Goal: Task Accomplishment & Management: Manage account settings

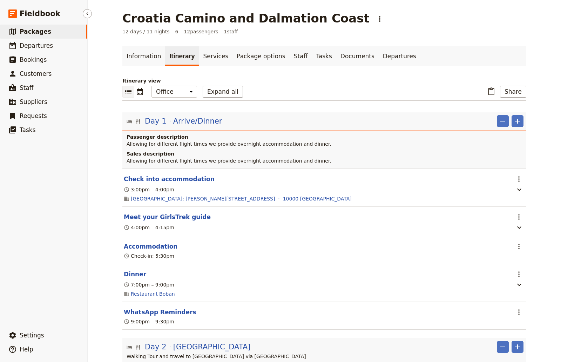
click at [64, 168] on ul "​ Packages ​ Departures ​ Bookings ​ Customers ​ Staff ​ Suppliers ​ Requests ​…" at bounding box center [43, 175] width 87 height 301
click at [516, 92] on button "Share" at bounding box center [513, 92] width 26 height 12
click at [500, 129] on span "Sales Brochure" at bounding box center [490, 126] width 37 height 7
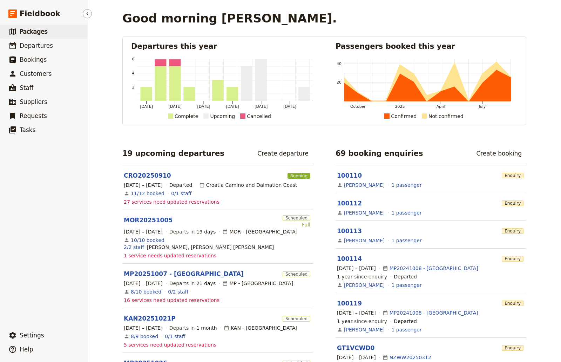
click at [18, 28] on link "​ Packages" at bounding box center [43, 32] width 87 height 14
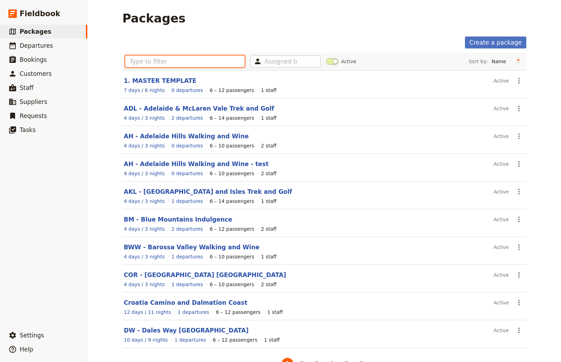
click at [174, 63] on input "text" at bounding box center [185, 61] width 120 height 12
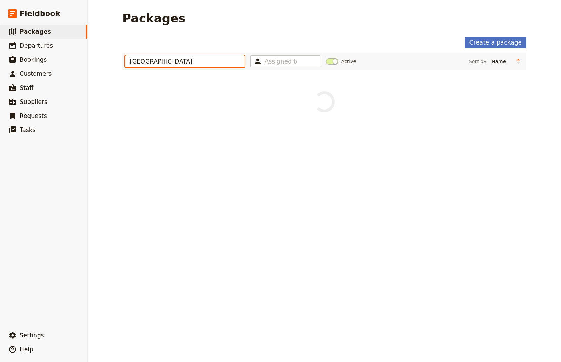
type input "[GEOGRAPHIC_DATA]"
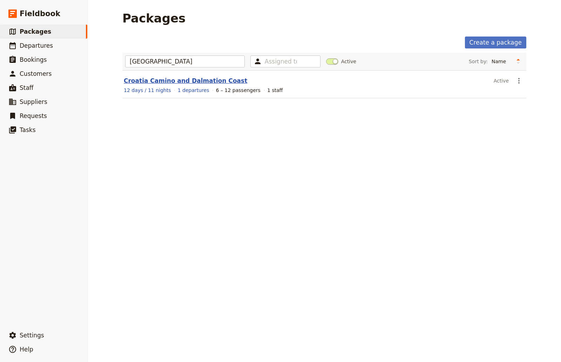
click at [187, 82] on link "Croatia Camino and Dalmation Coast" at bounding box center [185, 80] width 123 height 7
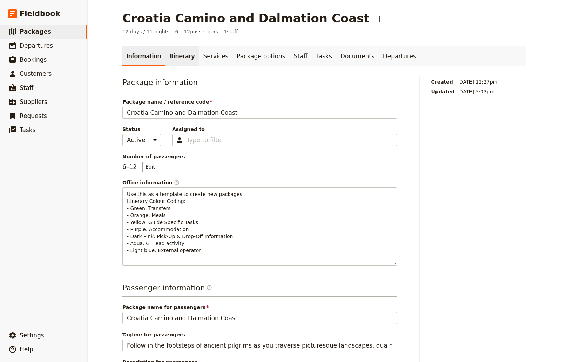
click at [165, 57] on link "Itinerary" at bounding box center [182, 56] width 34 height 20
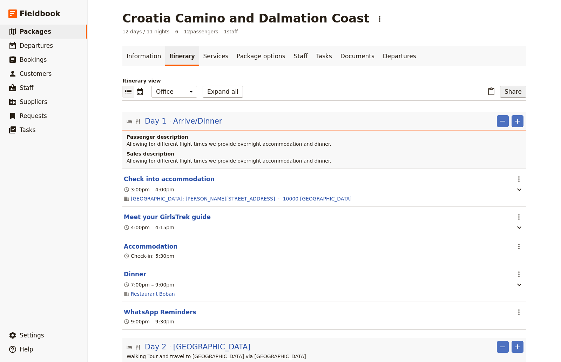
click at [510, 89] on button "Share" at bounding box center [513, 92] width 26 height 12
click at [492, 126] on span "Sales Brochure" at bounding box center [490, 126] width 37 height 7
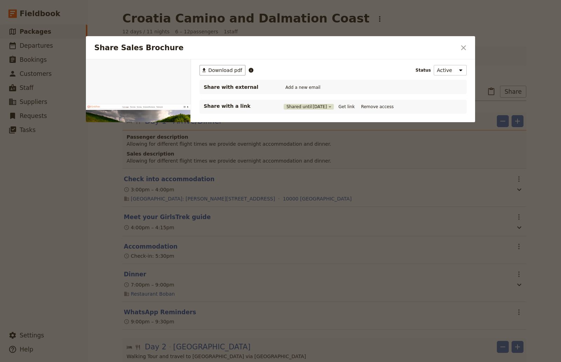
click at [294, 108] on button "Shared until [DATE]" at bounding box center [309, 107] width 50 height 6
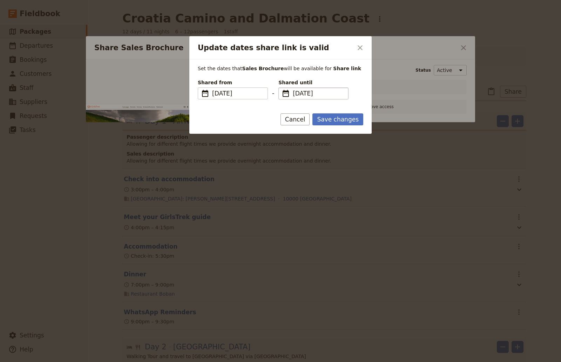
click at [317, 95] on span "[DATE]" at bounding box center [318, 93] width 51 height 8
click at [282, 88] on input "[DATE]" at bounding box center [281, 87] width 0 height 0
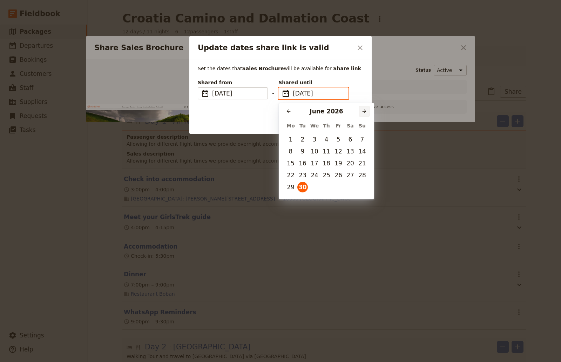
click at [363, 109] on icon "Next month" at bounding box center [365, 111] width 6 height 6
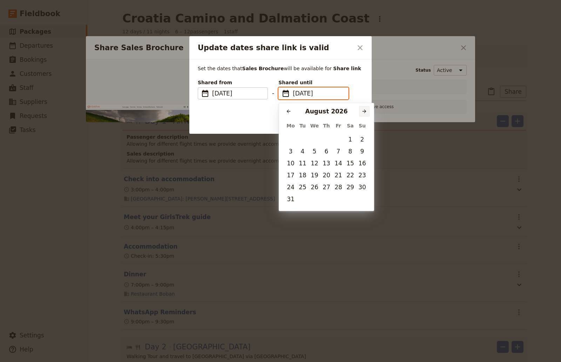
click at [363, 109] on icon "Next month" at bounding box center [365, 111] width 6 height 6
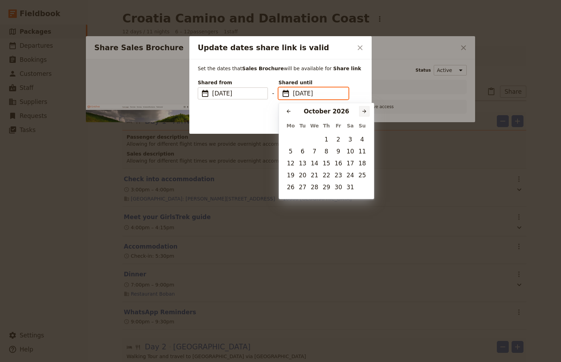
click at [363, 109] on icon "Next month" at bounding box center [365, 111] width 6 height 6
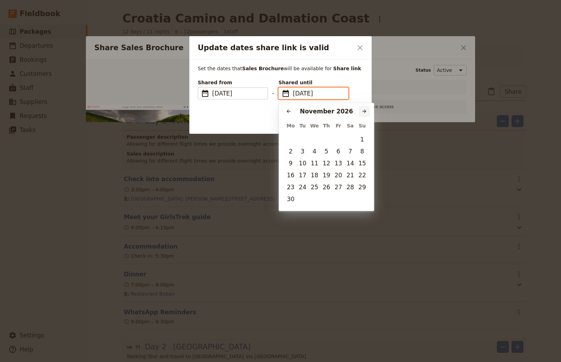
click at [363, 109] on icon "Next month" at bounding box center [365, 111] width 6 height 6
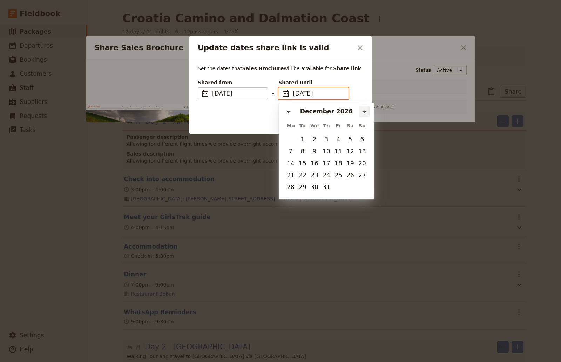
click at [363, 109] on icon "Next month" at bounding box center [365, 111] width 6 height 6
click at [293, 109] on button "​" at bounding box center [288, 111] width 11 height 11
click at [328, 187] on button "31" at bounding box center [326, 187] width 11 height 11
type input "[DATE]"
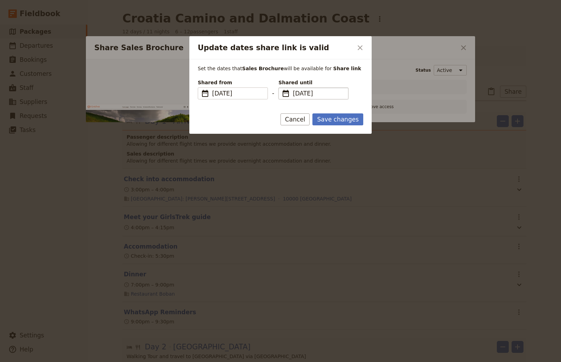
click at [327, 127] on div "Save changes Cancel" at bounding box center [280, 123] width 182 height 20
click at [330, 123] on button "Save changes" at bounding box center [338, 119] width 51 height 12
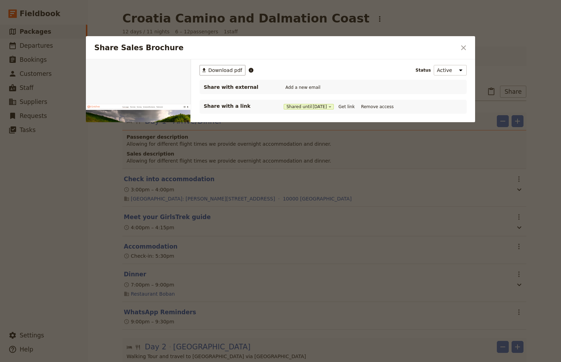
click at [330, 123] on div "​ Download pdf Status Active Inactive Share with external Add a new email Share…" at bounding box center [333, 133] width 284 height 149
click at [355, 105] on button "Get link" at bounding box center [347, 107] width 20 height 8
click at [353, 23] on div at bounding box center [280, 181] width 561 height 362
